Goal: Information Seeking & Learning: Learn about a topic

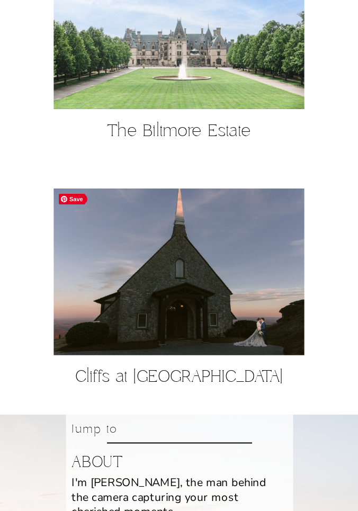
scroll to position [1345, 0]
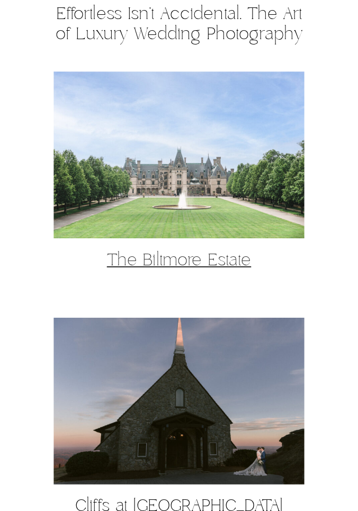
click at [184, 257] on link "The Biltmore Estate" at bounding box center [179, 261] width 145 height 22
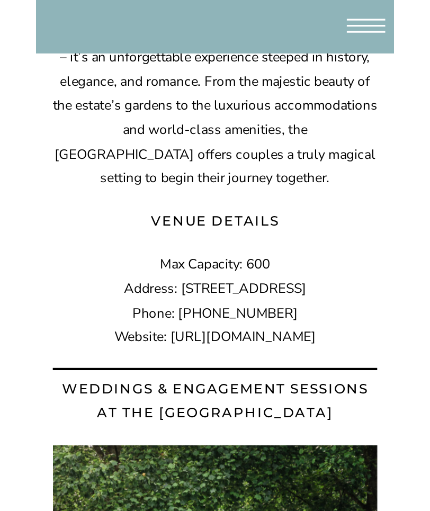
scroll to position [3167, 0]
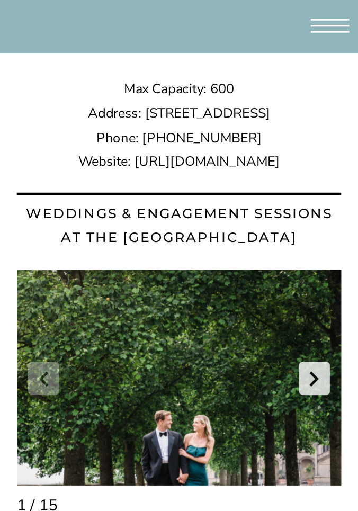
click at [314, 362] on link "Next slide" at bounding box center [314, 378] width 31 height 33
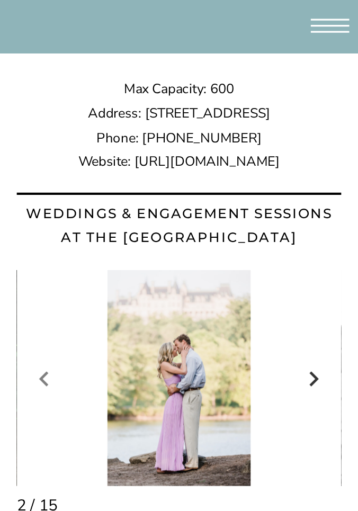
click at [316, 362] on link "Next slide" at bounding box center [314, 378] width 31 height 33
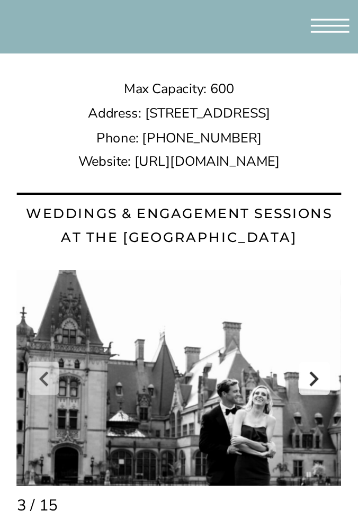
click at [313, 362] on link "Next slide" at bounding box center [314, 378] width 31 height 33
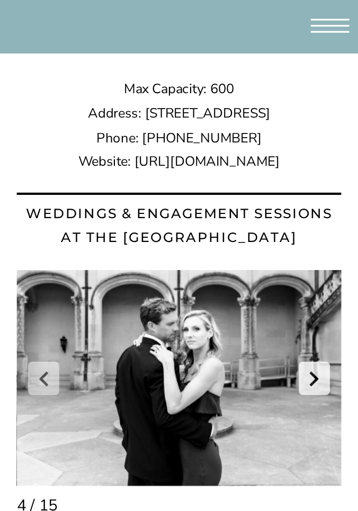
click at [313, 362] on link "Next slide" at bounding box center [314, 378] width 31 height 33
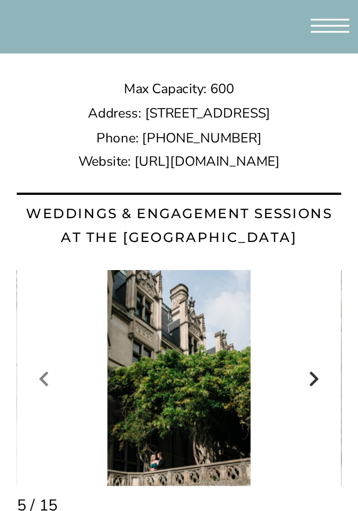
click at [313, 362] on link "Next slide" at bounding box center [314, 378] width 31 height 33
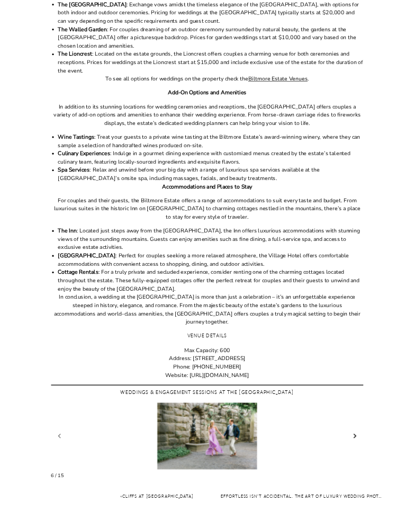
scroll to position [579, 0]
